Goal: Check status: Check status

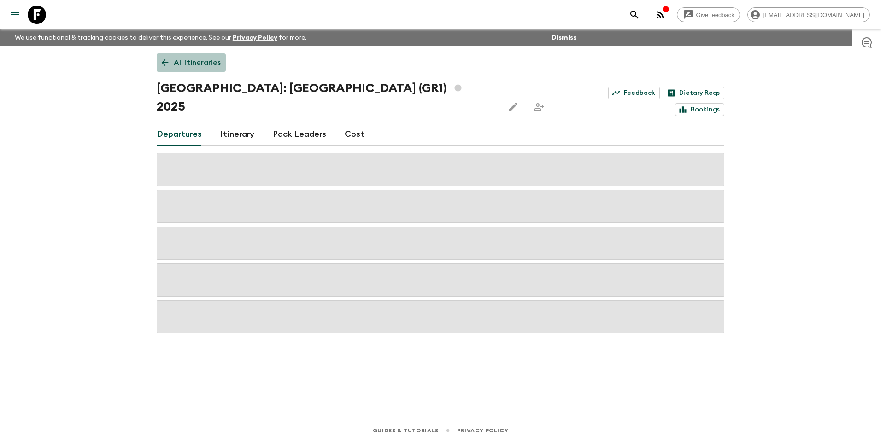
click at [191, 61] on p "All itineraries" at bounding box center [197, 62] width 47 height 11
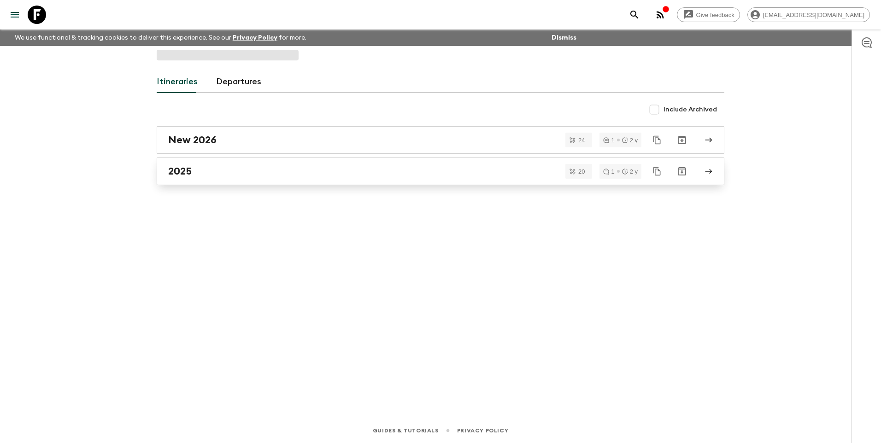
click at [218, 172] on div "2025" at bounding box center [431, 171] width 527 height 12
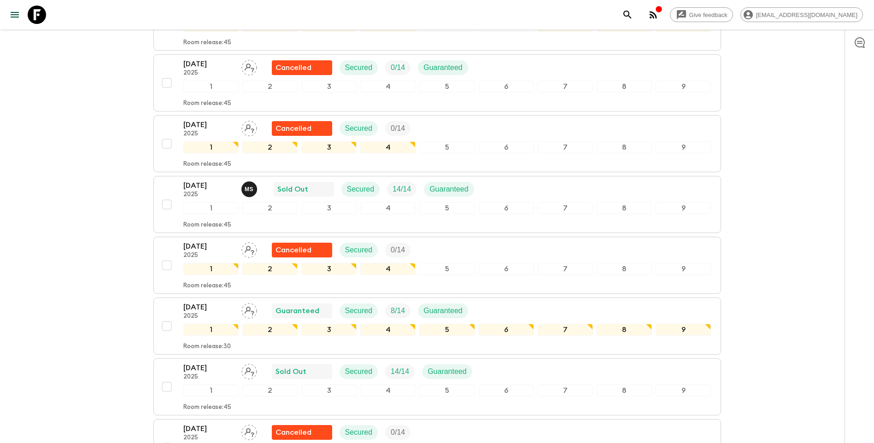
scroll to position [921, 0]
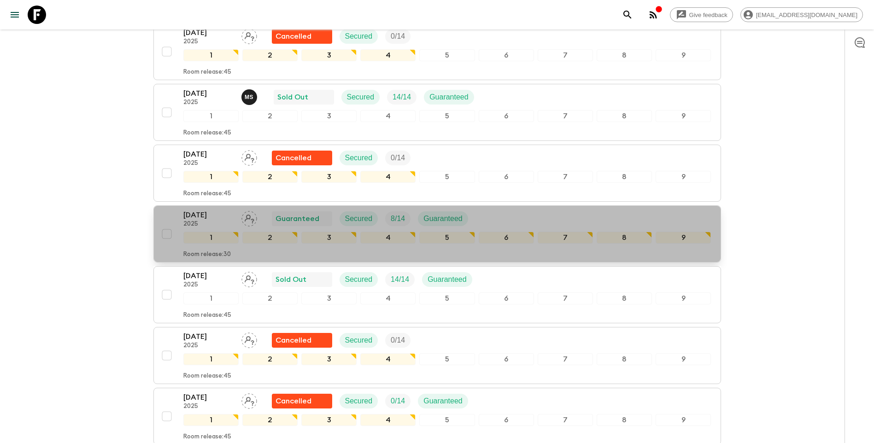
click at [215, 221] on p "2025" at bounding box center [208, 224] width 51 height 7
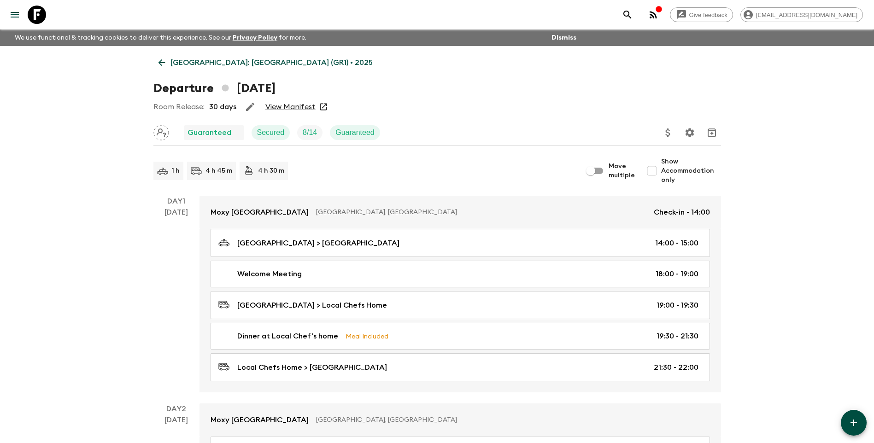
click at [307, 106] on link "View Manifest" at bounding box center [290, 106] width 50 height 9
